Goal: Transaction & Acquisition: Download file/media

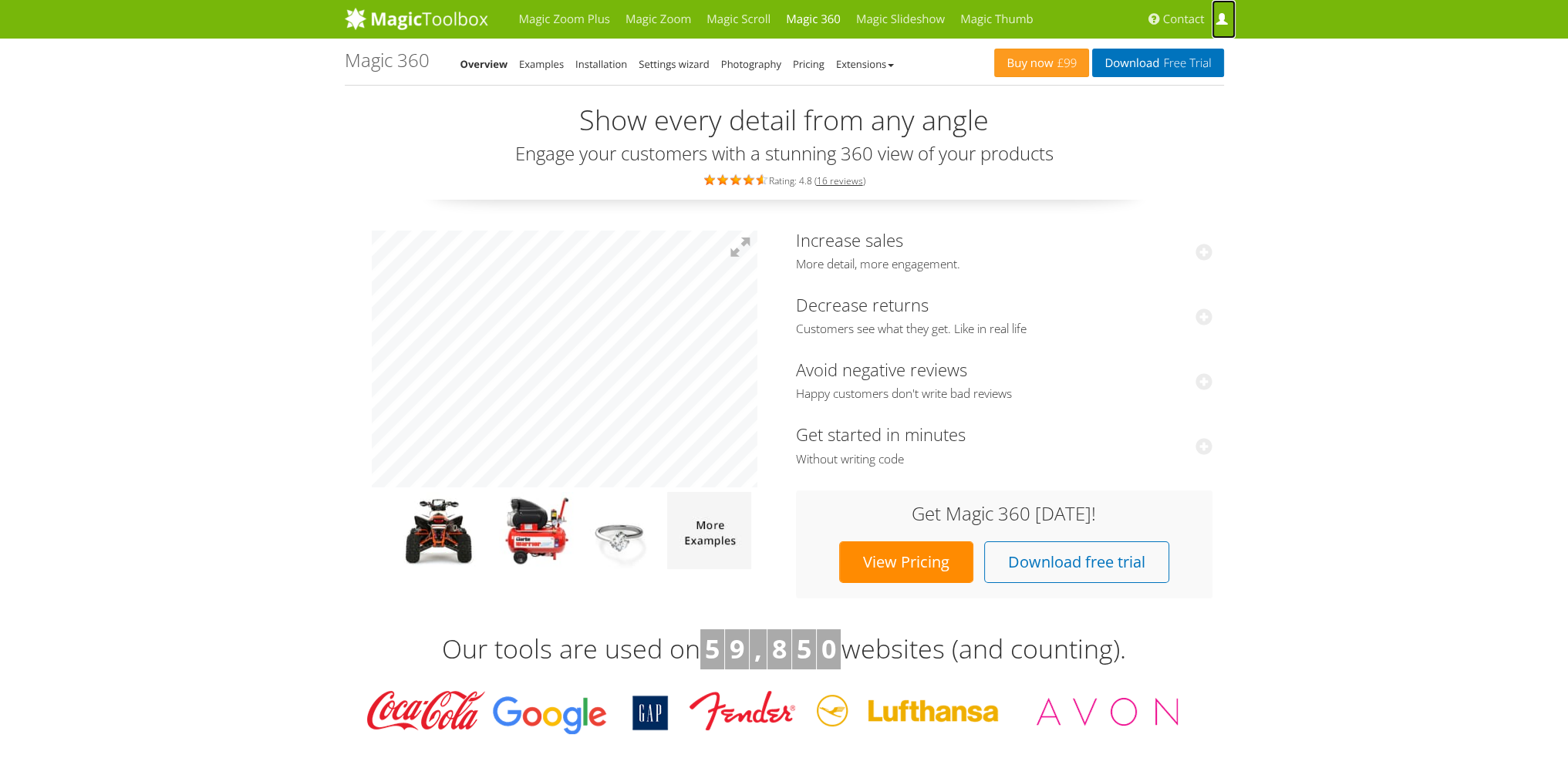
click at [1219, 15] on span at bounding box center [1220, 19] width 12 height 12
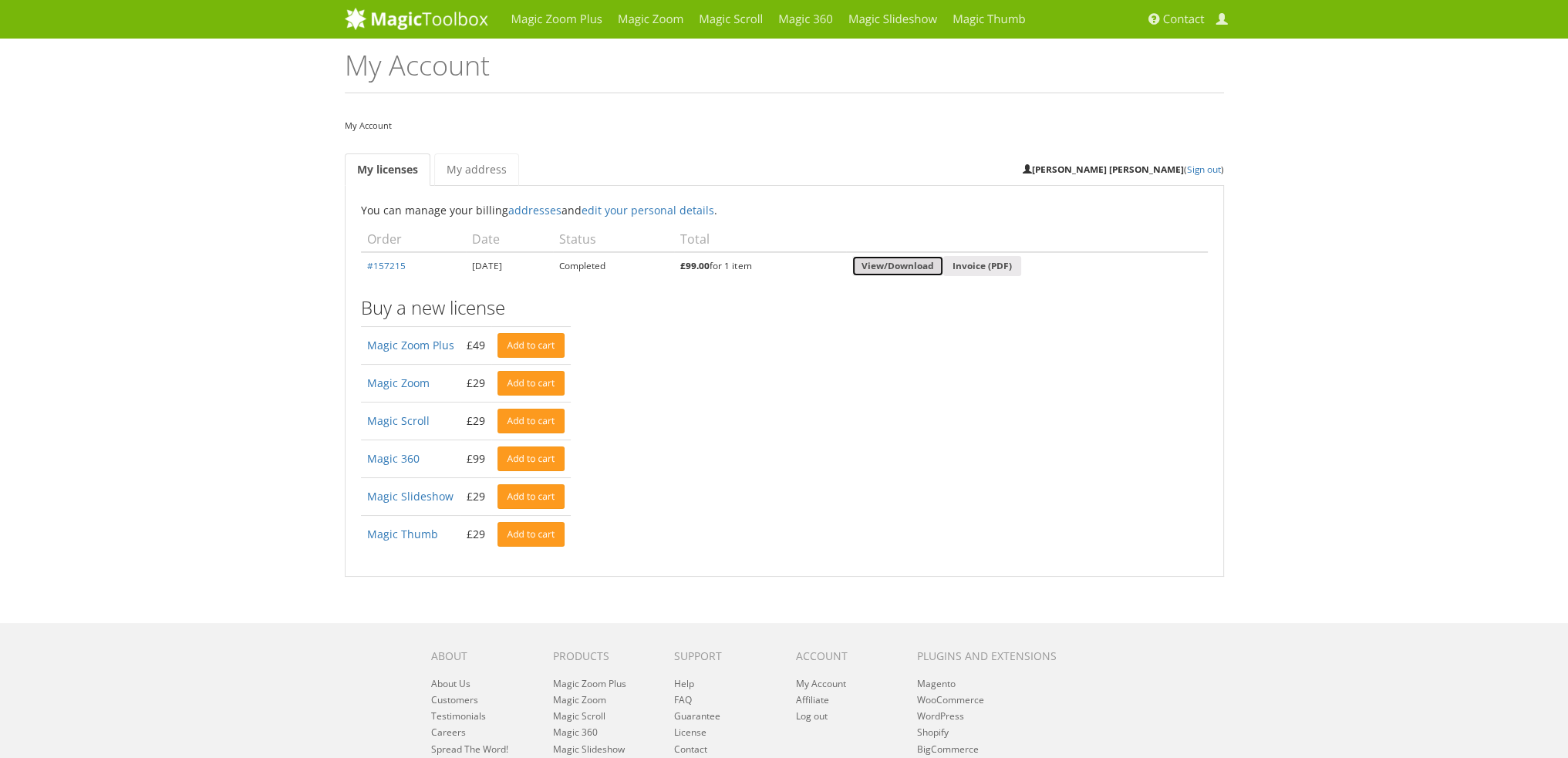
click at [893, 273] on link "View/Download" at bounding box center [898, 266] width 91 height 21
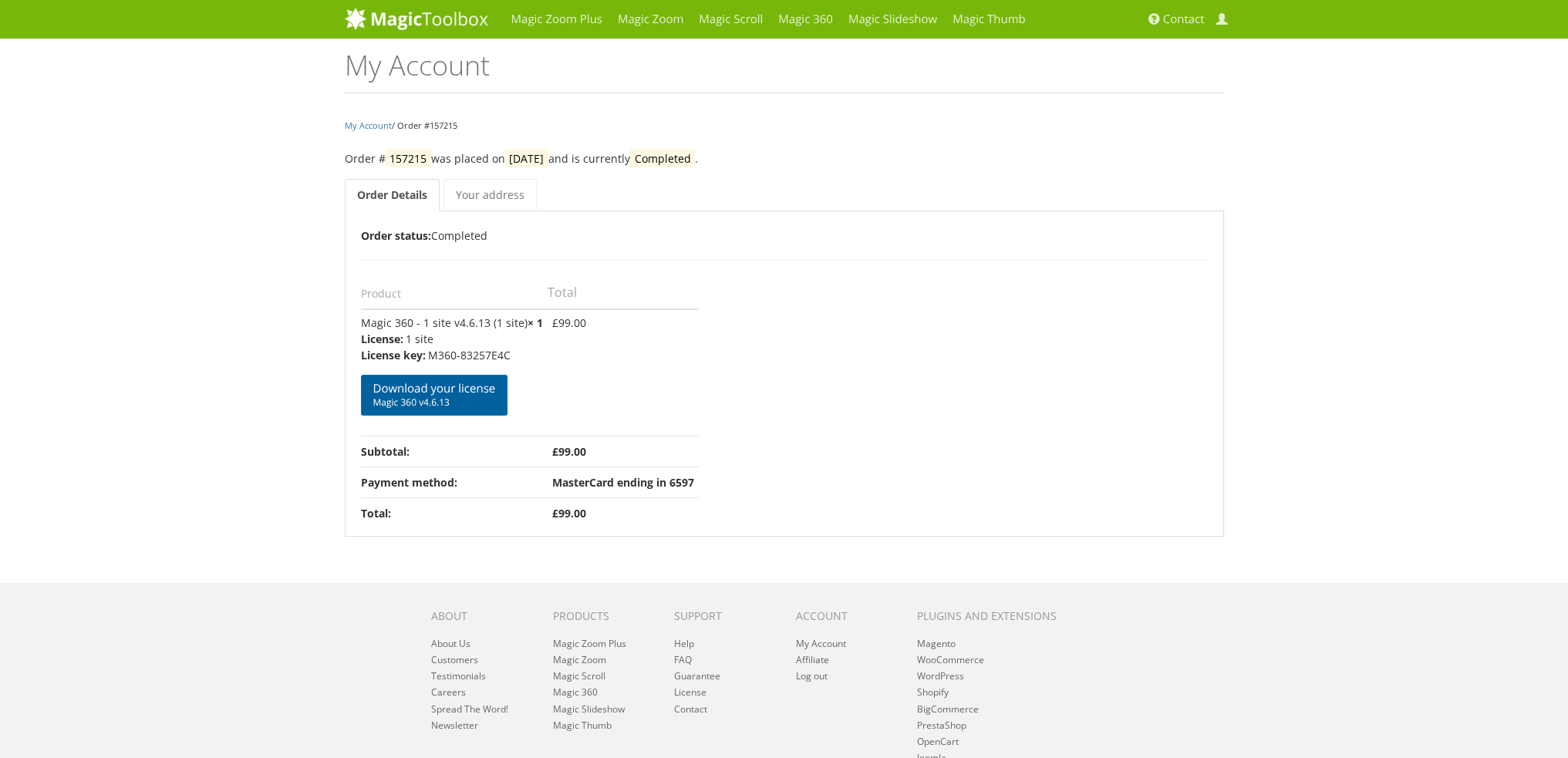
click at [490, 396] on span "Magic 360 v4.6.13" at bounding box center [435, 402] width 123 height 13
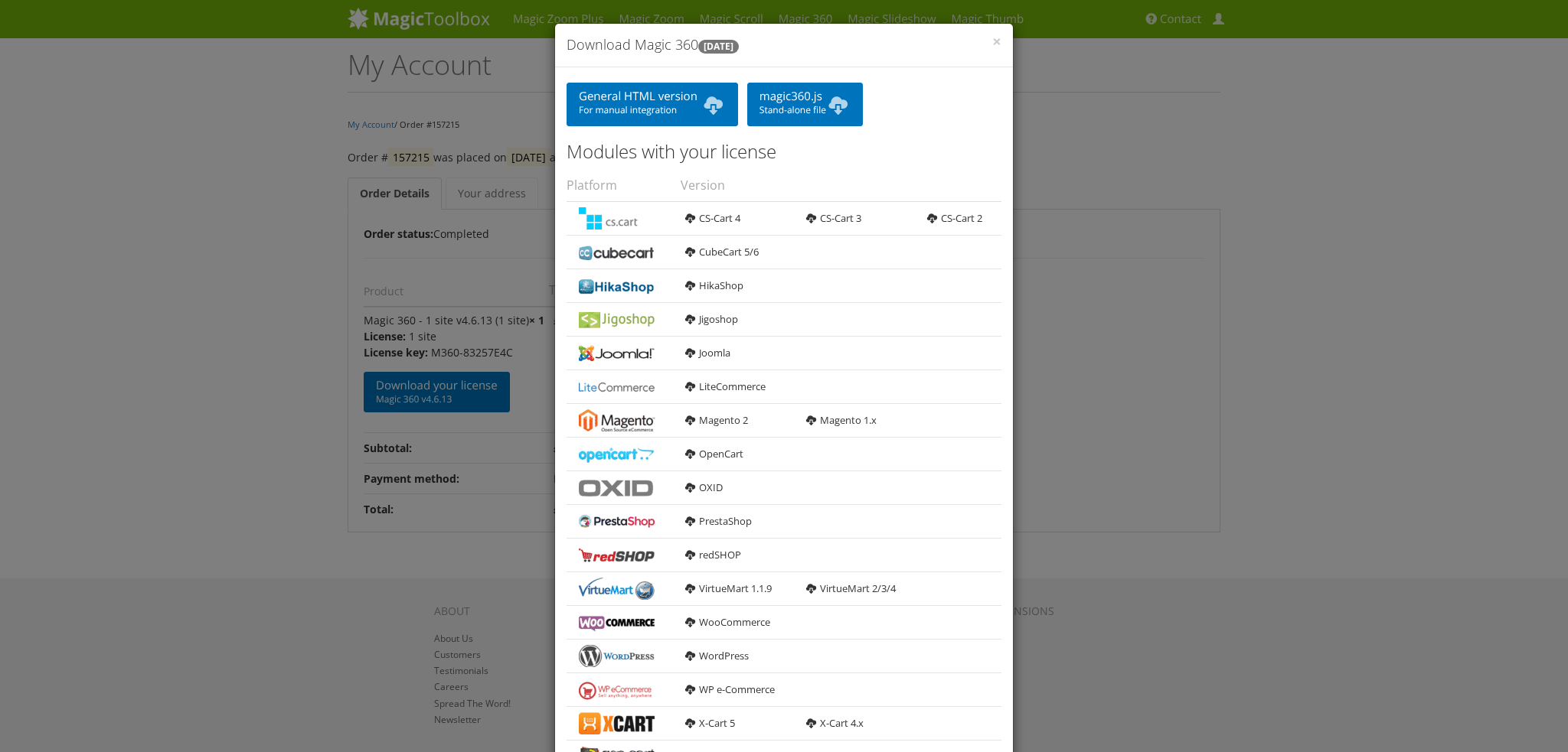
click at [1117, 246] on div "× Download Magic 360 4.6.13 General HTML version For manual integration magic36…" at bounding box center [784, 376] width 1568 height 752
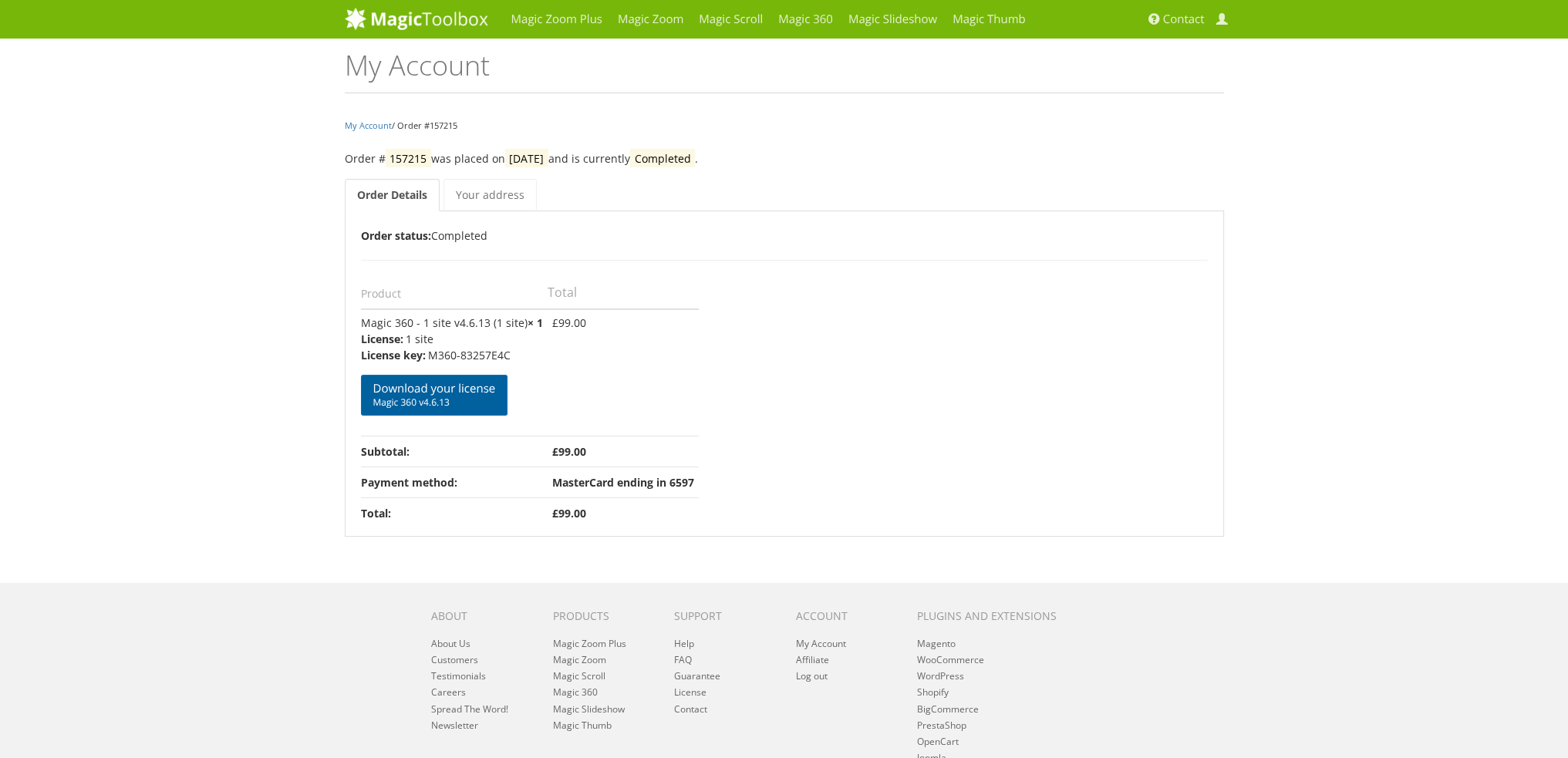
click at [481, 400] on span "Magic 360 v4.6.13" at bounding box center [435, 402] width 123 height 13
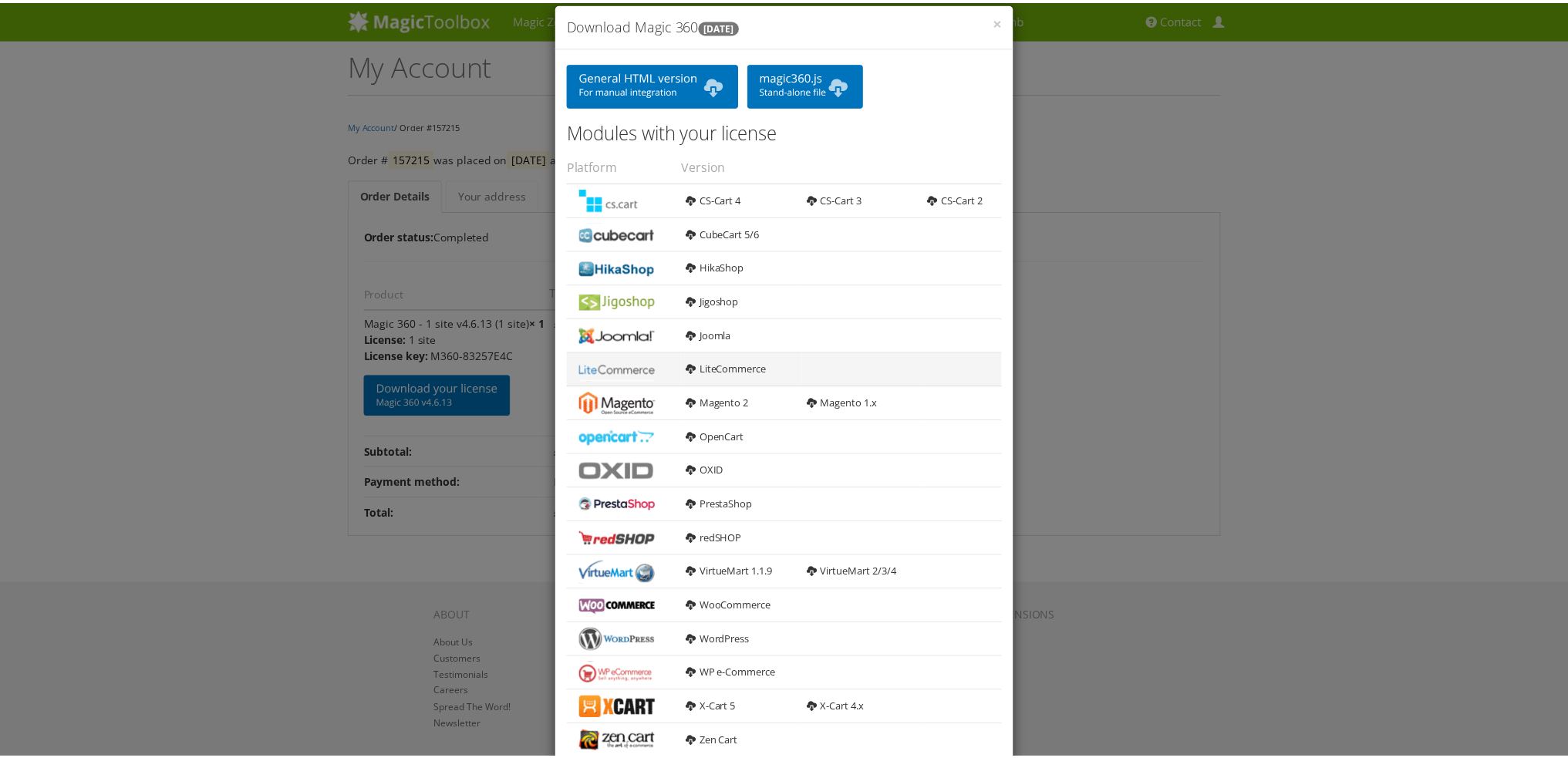
scroll to position [58, 0]
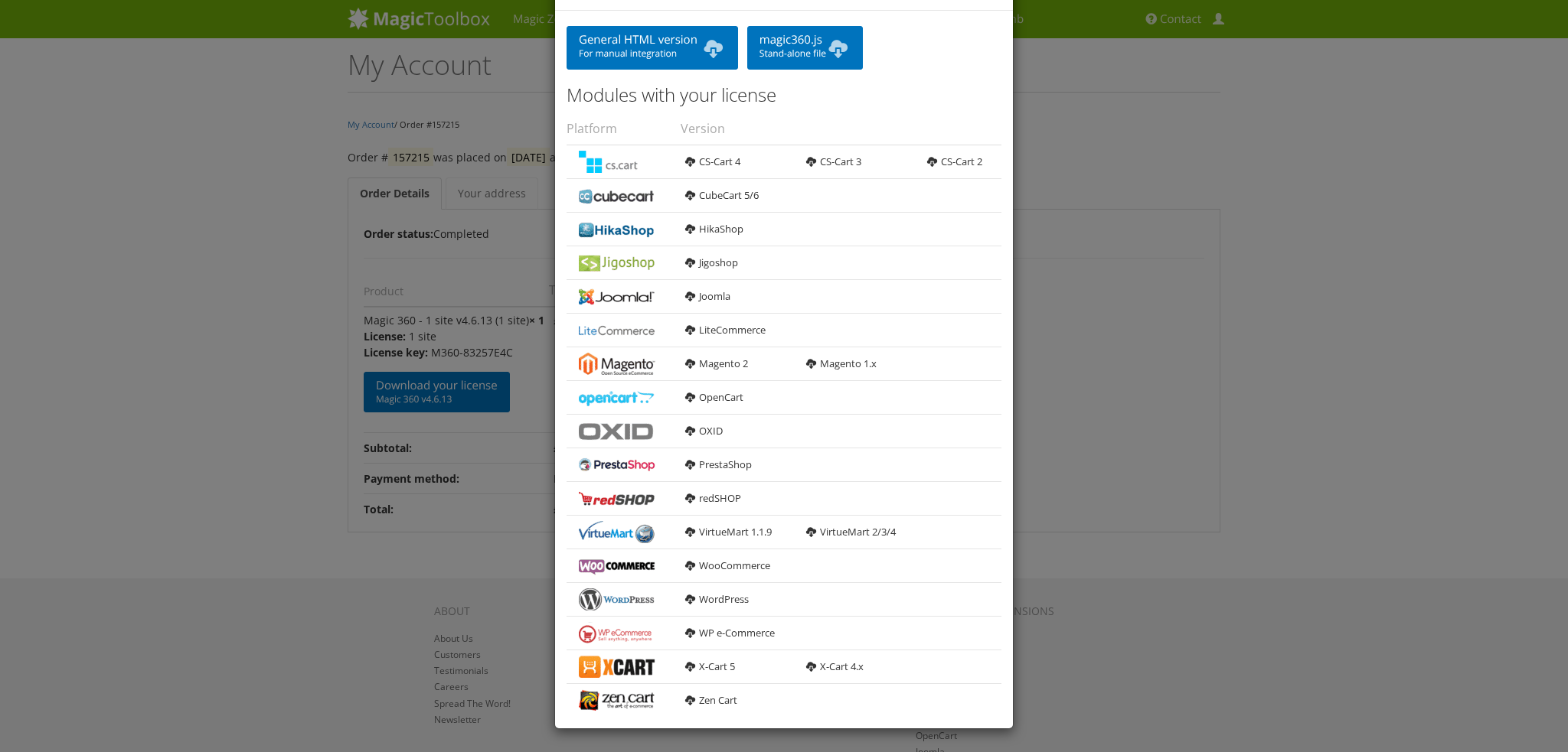
click at [1173, 363] on div "× Download Magic 360 4.6.13 General HTML version For manual integration magic36…" at bounding box center [784, 376] width 1568 height 752
